Goal: Transaction & Acquisition: Subscribe to service/newsletter

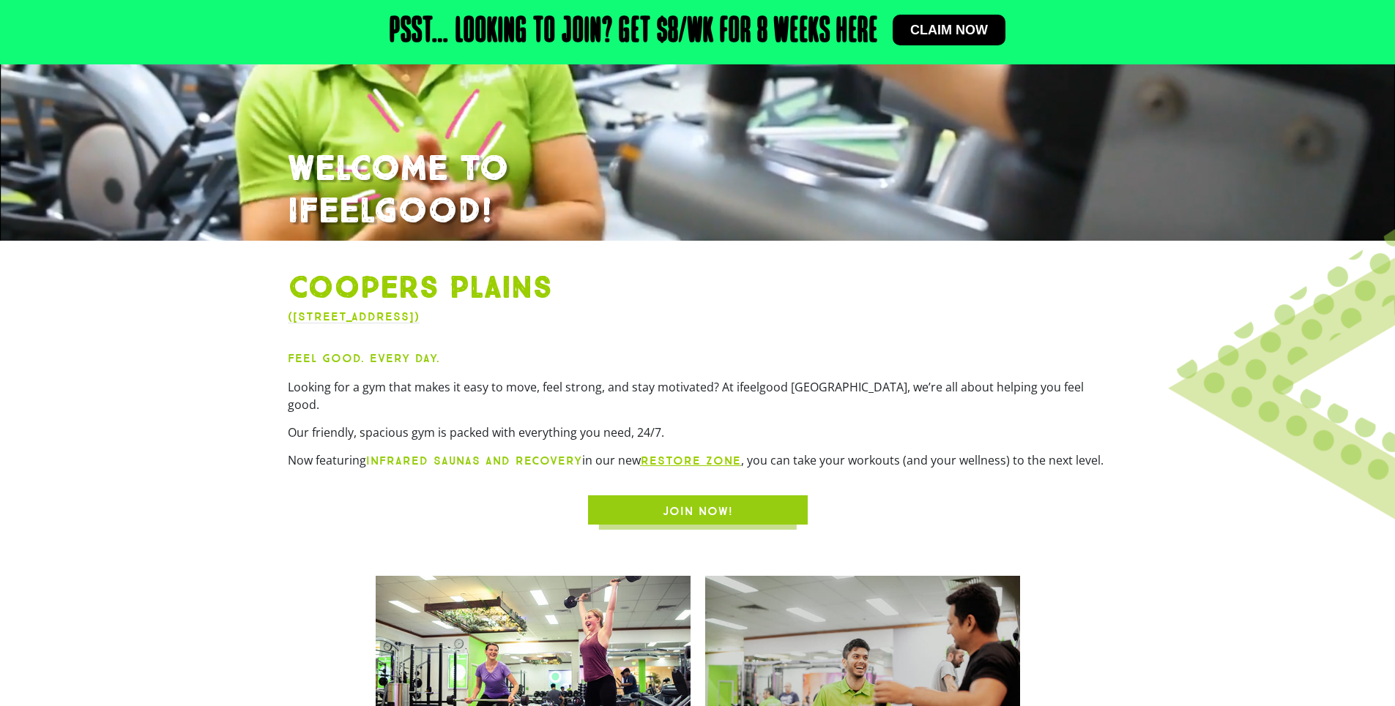
scroll to position [659, 0]
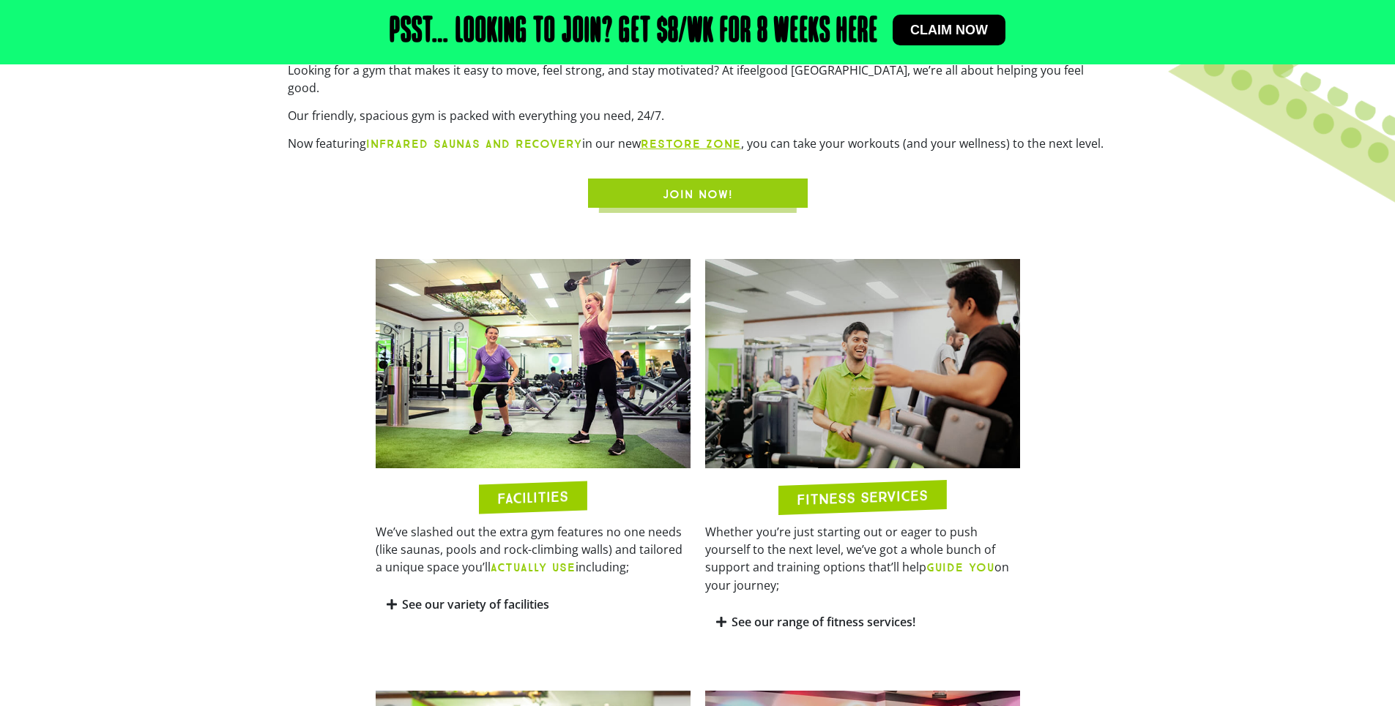
click at [775, 29] on h2 "Psst… Looking to join? Get $8/wk for 8 weeks here" at bounding box center [633, 32] width 488 height 35
click at [928, 15] on link "Claim now" at bounding box center [948, 30] width 113 height 31
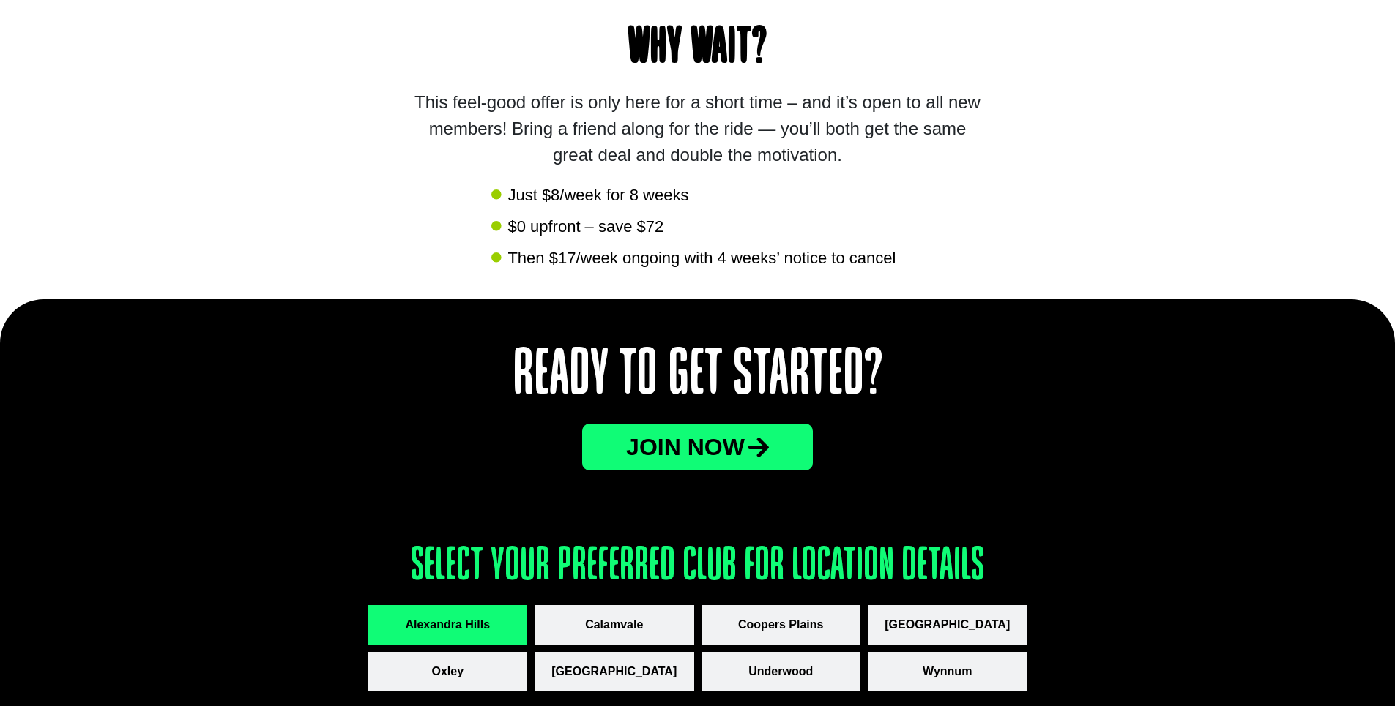
scroll to position [1464, 0]
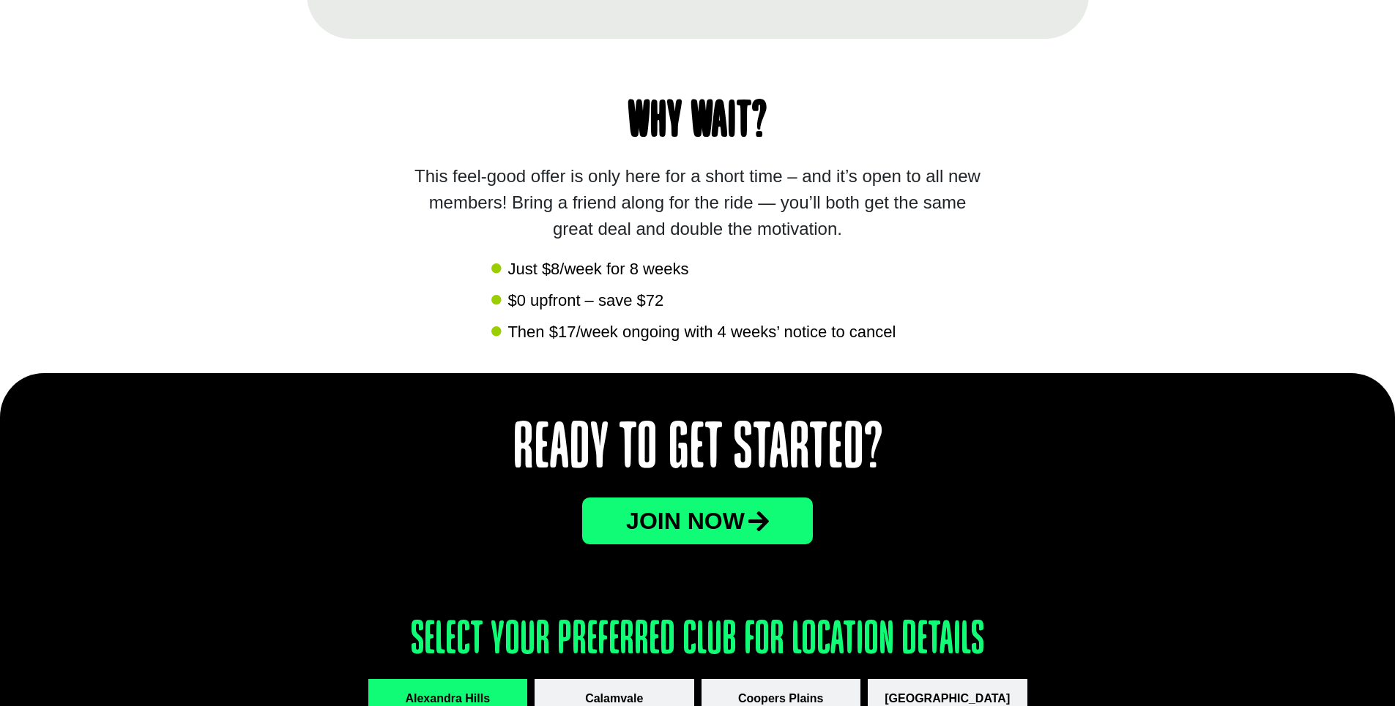
click at [747, 543] on link "JOin now" at bounding box center [697, 521] width 231 height 47
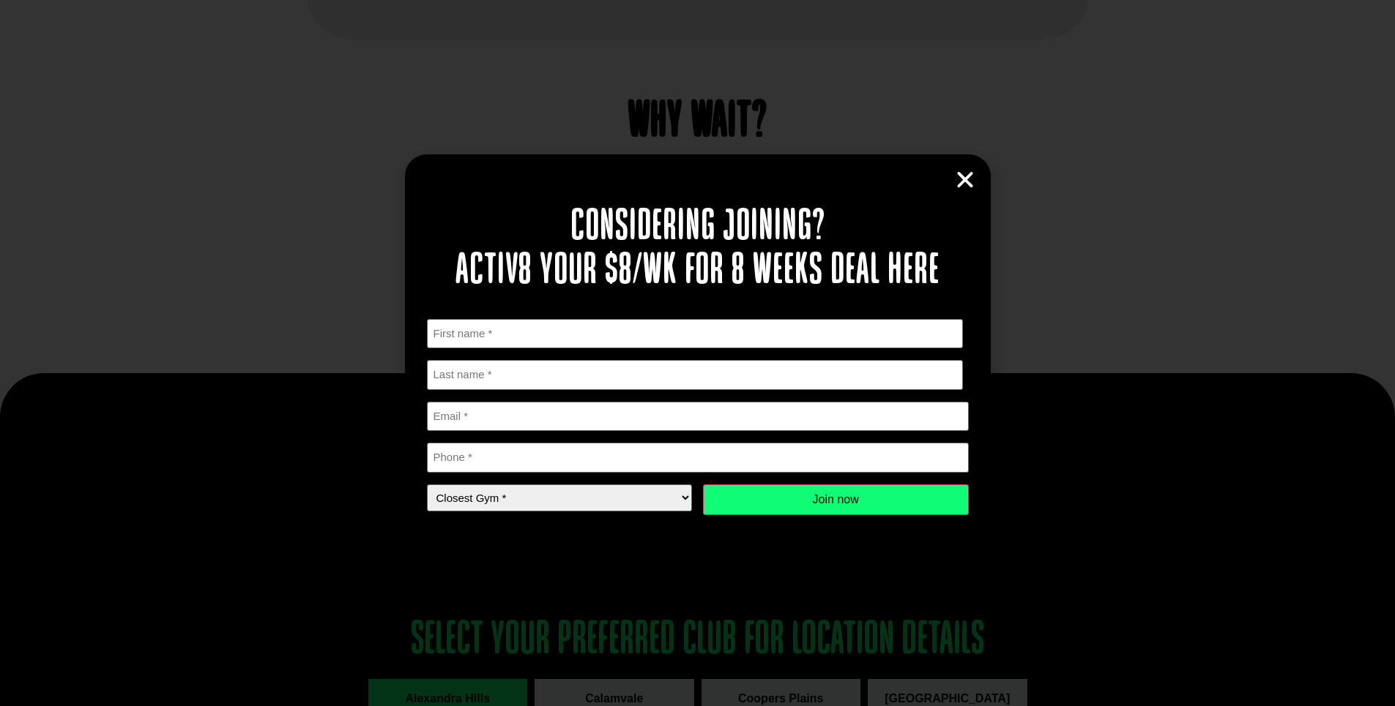
click at [963, 180] on icon "Close" at bounding box center [965, 180] width 22 height 22
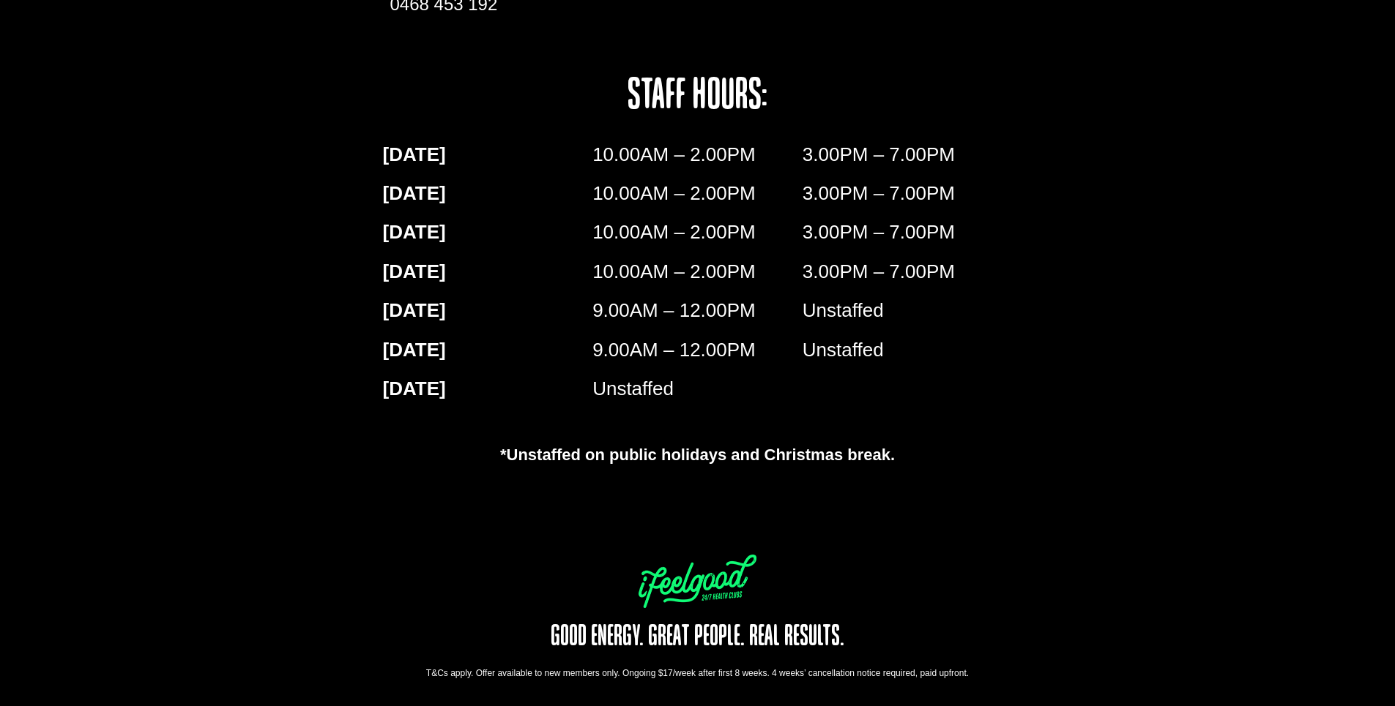
scroll to position [2451, 0]
